Goal: Navigation & Orientation: Find specific page/section

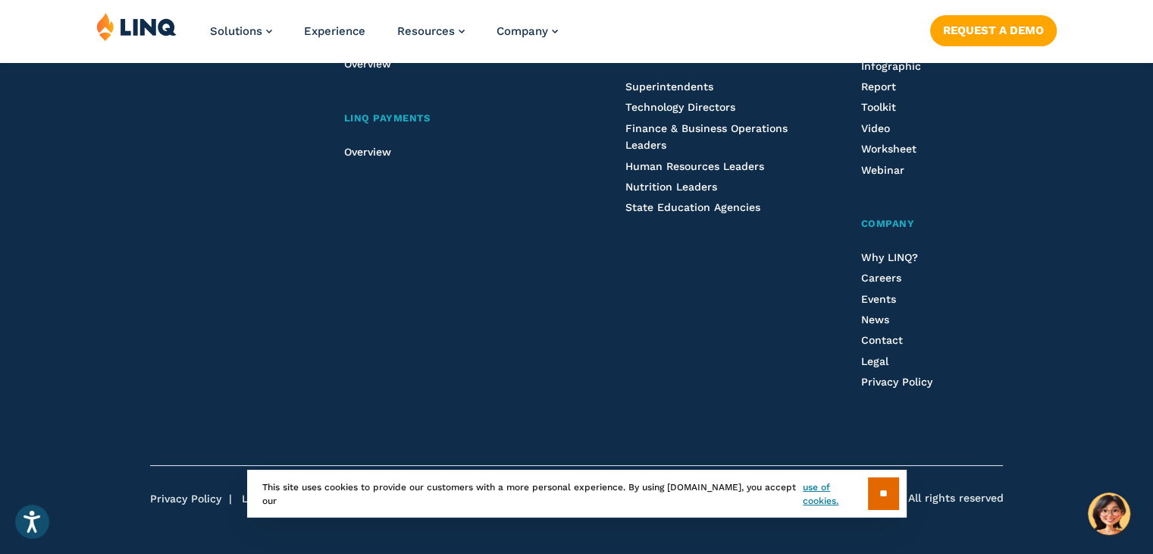
scroll to position [645, 0]
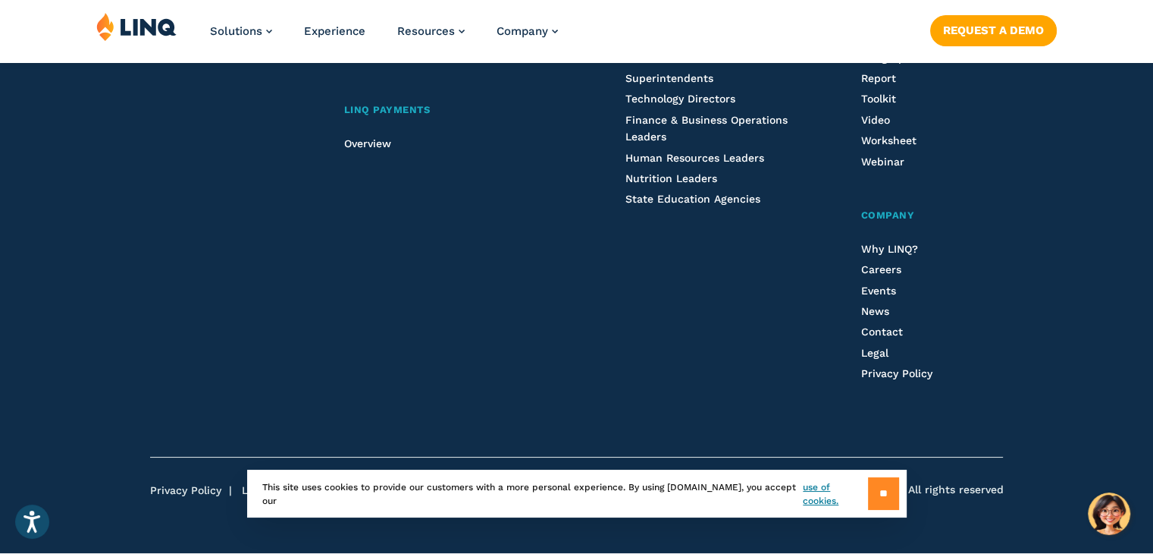
click at [882, 496] on input "**" at bounding box center [883, 493] width 31 height 33
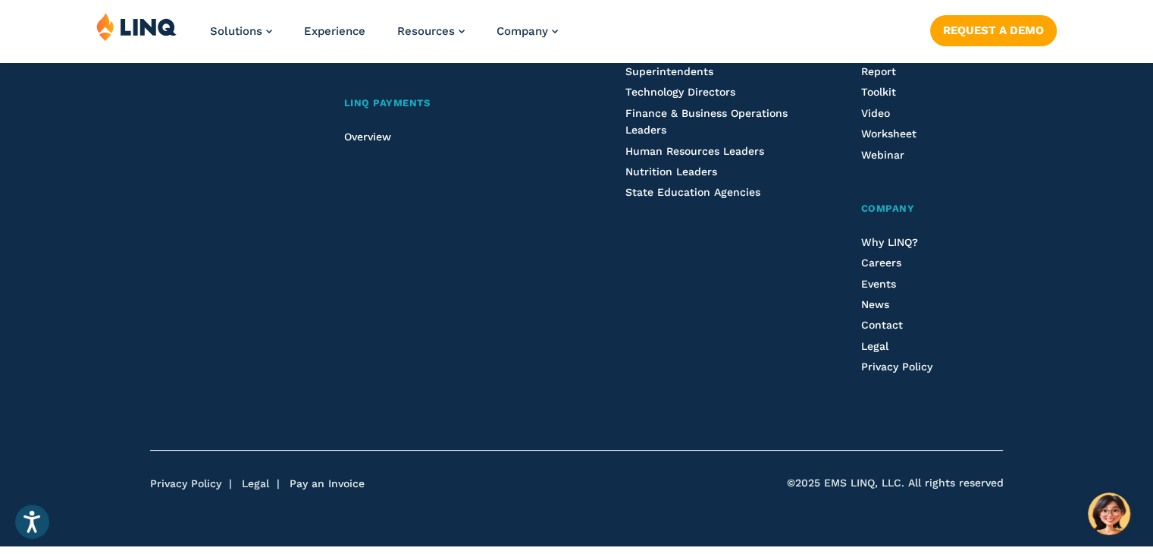
scroll to position [661, 0]
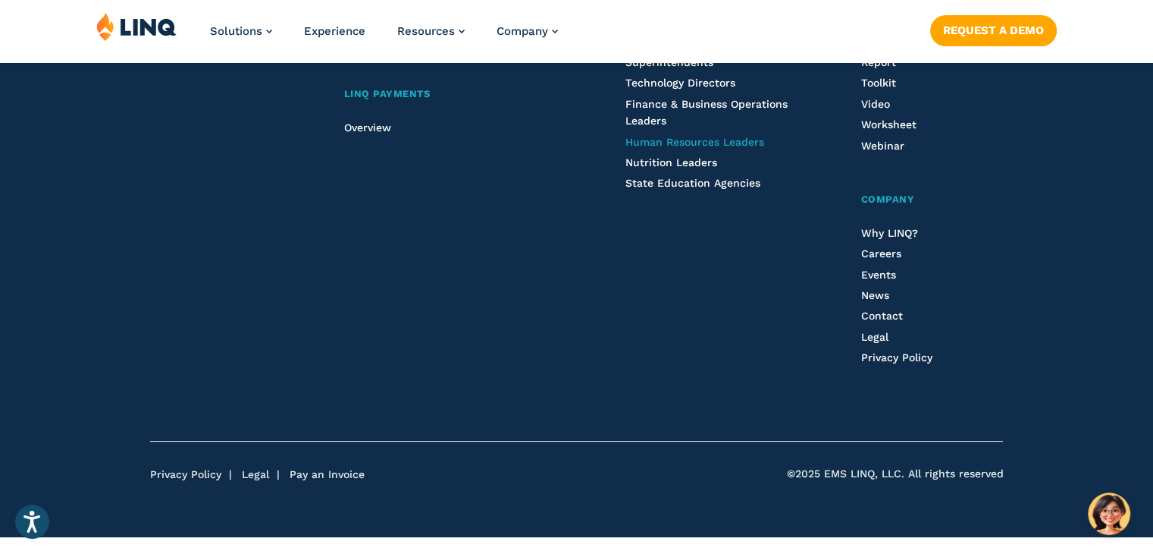
click at [718, 138] on span "Human Resources Leaders" at bounding box center [695, 142] width 139 height 12
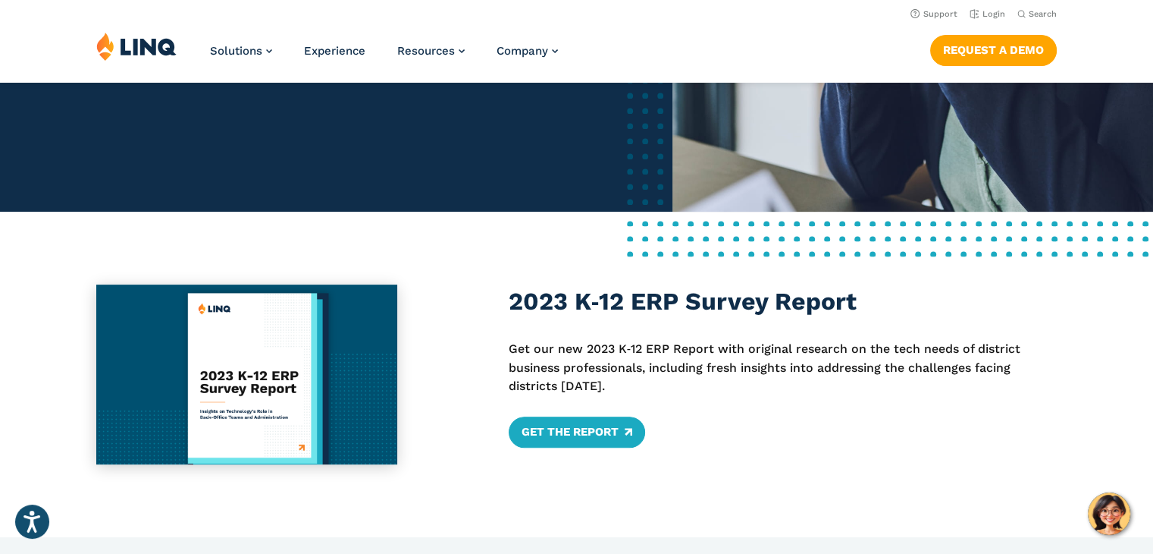
scroll to position [394, 0]
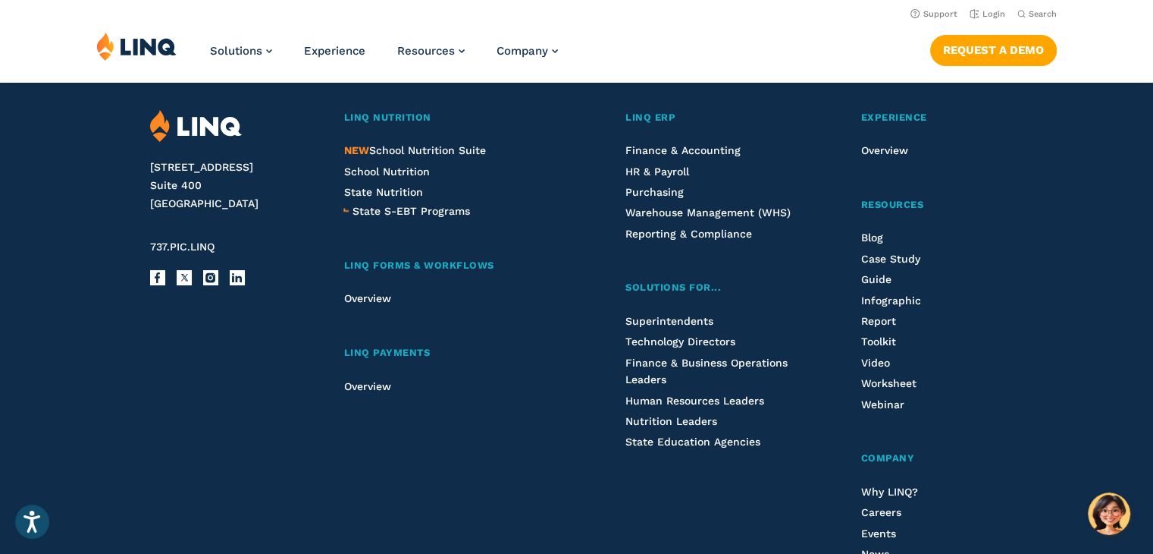
scroll to position [372, 0]
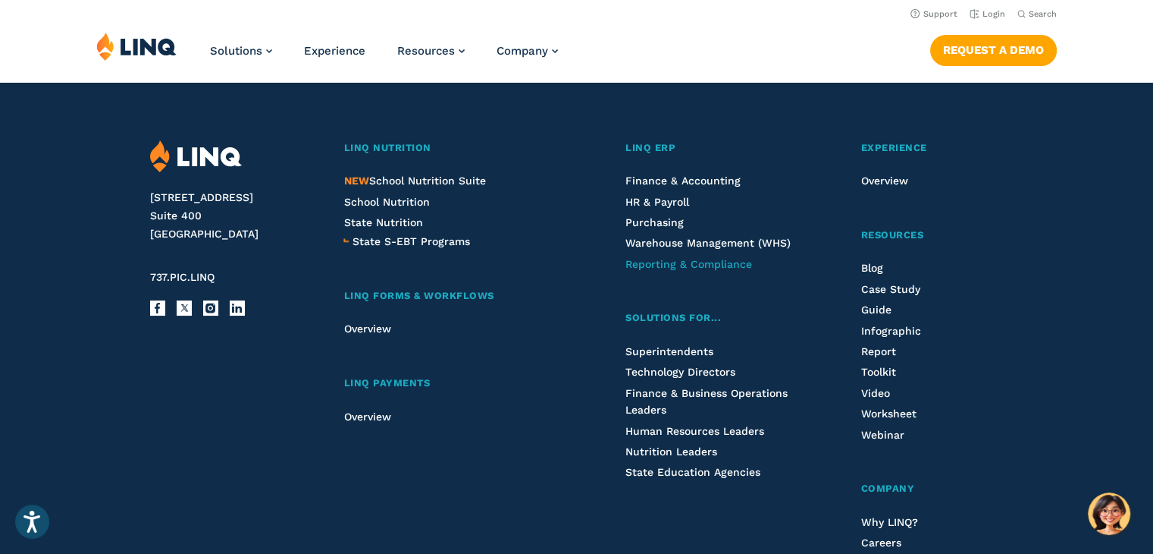
click at [684, 265] on span "Reporting & Compliance" at bounding box center [689, 264] width 127 height 12
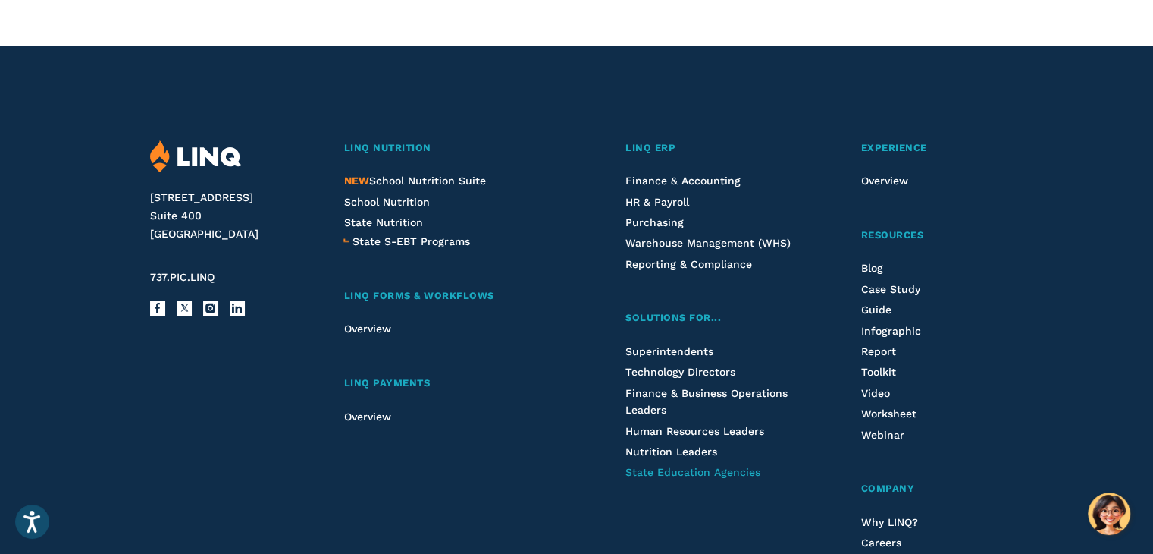
click at [642, 469] on span "State Education Agencies" at bounding box center [693, 472] width 135 height 12
